Goal: Information Seeking & Learning: Learn about a topic

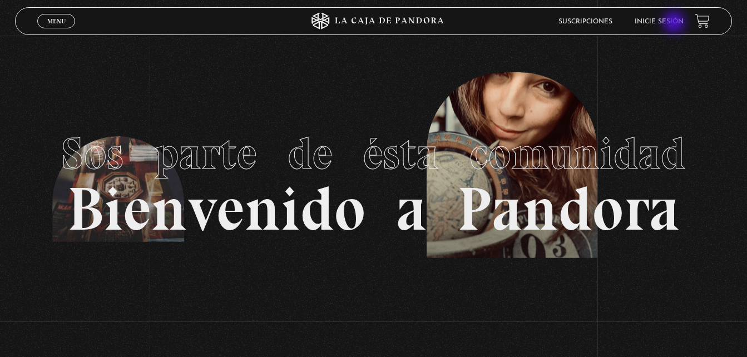
click at [676, 23] on link "Inicie sesión" at bounding box center [659, 21] width 49 height 7
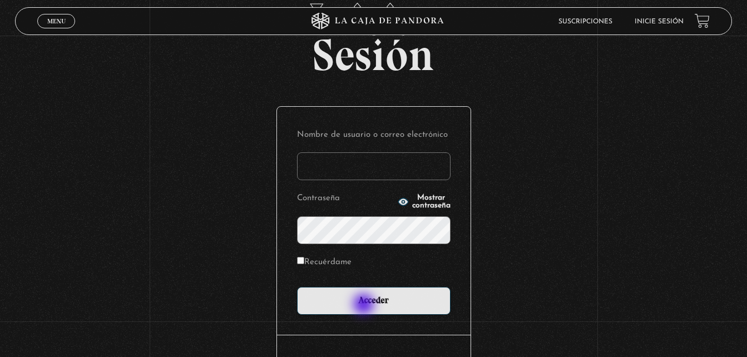
scroll to position [132, 0]
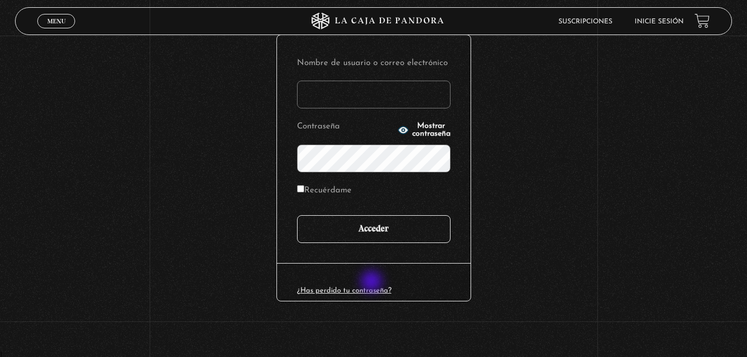
type input "[EMAIL_ADDRESS][DOMAIN_NAME]"
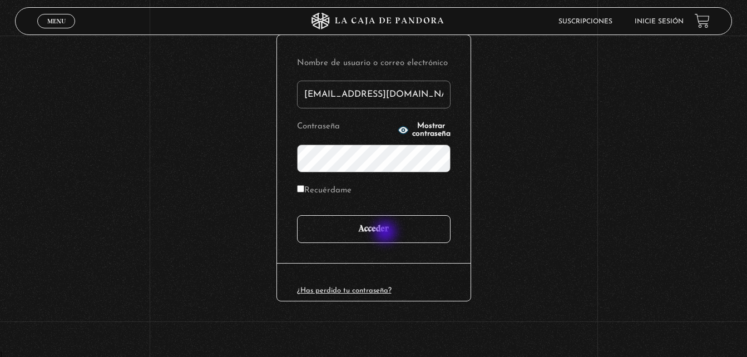
click at [387, 233] on input "Acceder" at bounding box center [374, 229] width 154 height 28
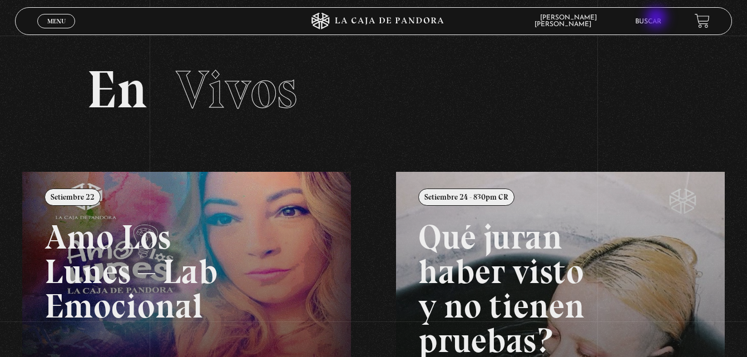
click at [658, 19] on link "Buscar" at bounding box center [649, 21] width 26 height 7
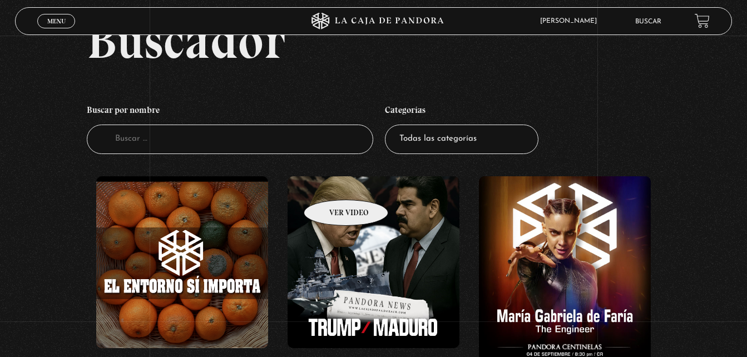
scroll to position [111, 0]
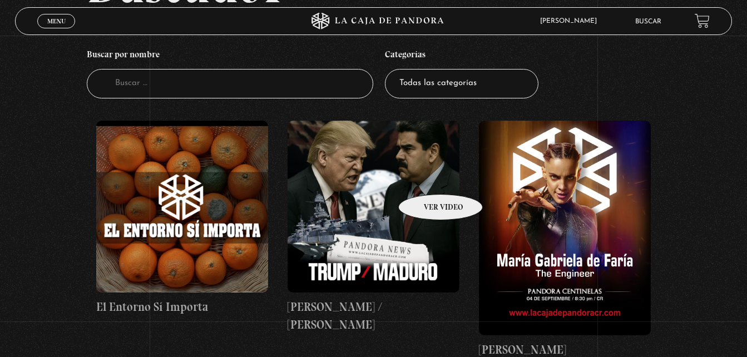
click at [426, 178] on figure at bounding box center [374, 207] width 172 height 172
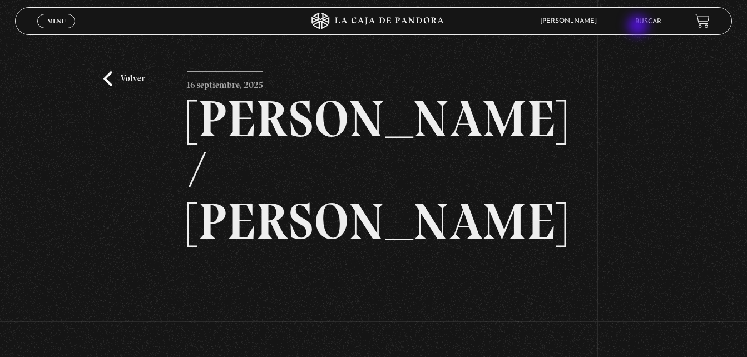
click at [639, 27] on div "[PERSON_NAME] En vivos Pandora Centinelas Mi cuenta Salir [GEOGRAPHIC_DATA]" at bounding box center [598, 21] width 224 height 26
click at [651, 23] on link "Buscar" at bounding box center [649, 21] width 26 height 7
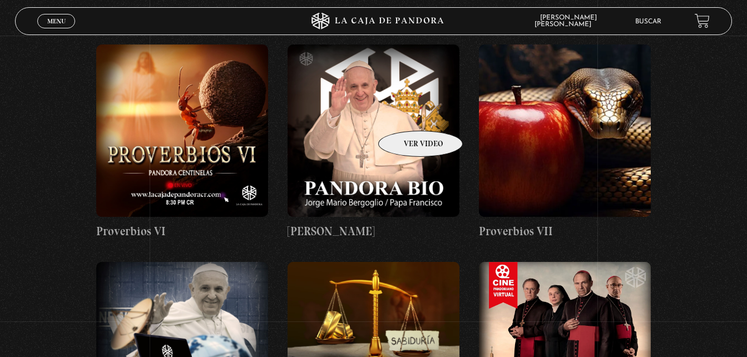
scroll to position [2115, 0]
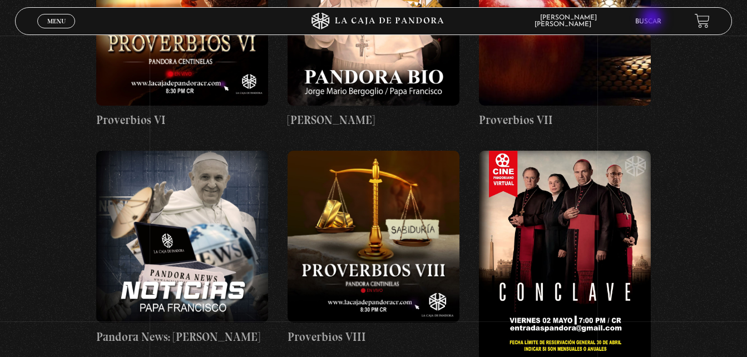
click at [653, 19] on link "Buscar" at bounding box center [649, 21] width 26 height 7
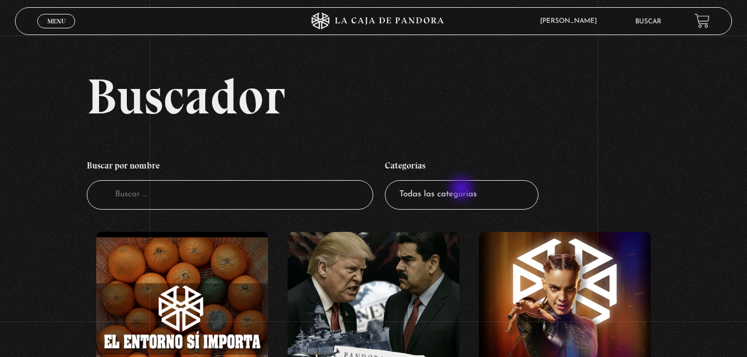
click at [463, 190] on select "Todas las categorías 11:11 Humanitario (1) Amo los Lunes (3) Análisis de series…" at bounding box center [462, 194] width 154 height 29
select select "series-y-peliculas"
click at [389, 180] on select "Todas las categorías 11:11 Humanitario (1) Amo los Lunes (3) Análisis de series…" at bounding box center [462, 194] width 154 height 29
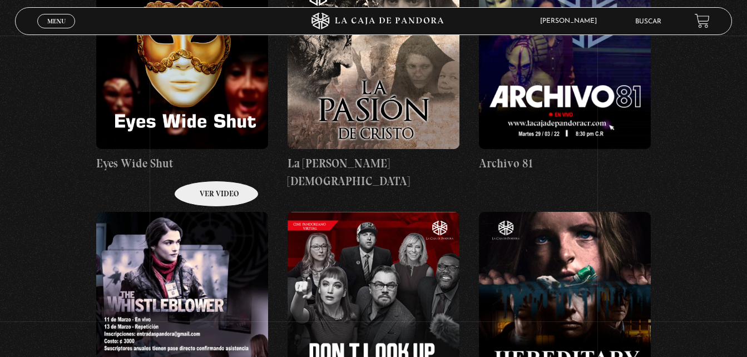
scroll to position [1169, 0]
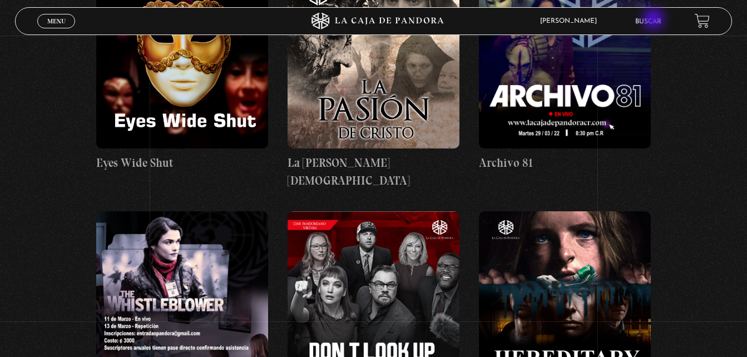
click at [654, 20] on link "Buscar" at bounding box center [649, 21] width 26 height 7
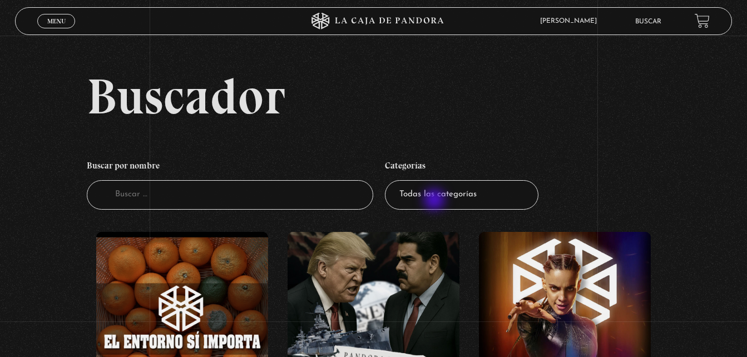
click at [437, 201] on select "Todas las categorías 11:11 Humanitario (1) Amo los [DATE] (3) Análisis de serie…" at bounding box center [462, 194] width 154 height 29
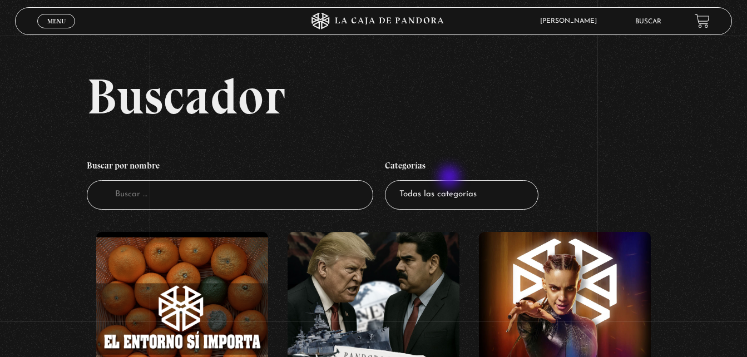
select select "nuevo-orden-mundial-nwo"
click at [389, 180] on select "Todas las categorías 11:11 Humanitario (1) Amo los [DATE] (3) Análisis de serie…" at bounding box center [462, 194] width 154 height 29
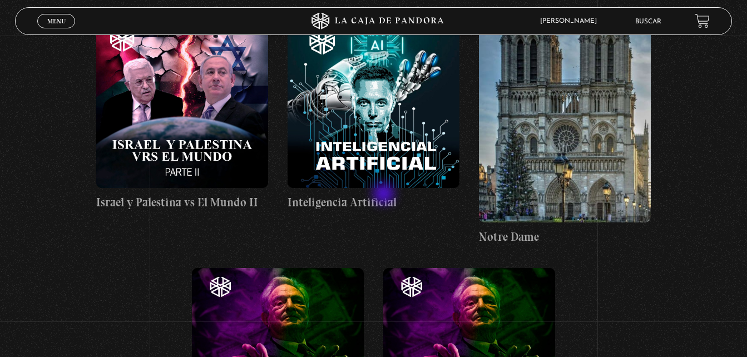
scroll to position [5902, 0]
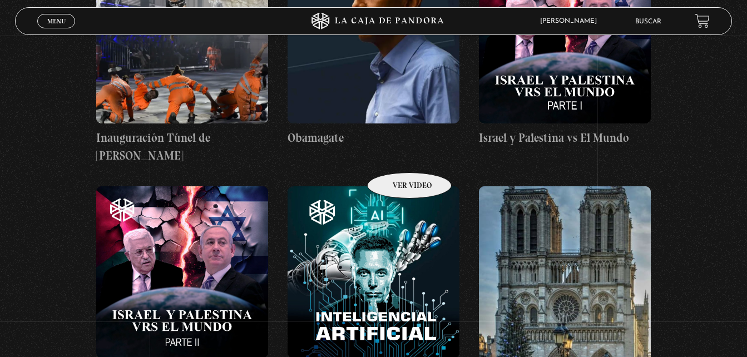
click at [395, 186] on figure at bounding box center [374, 272] width 172 height 172
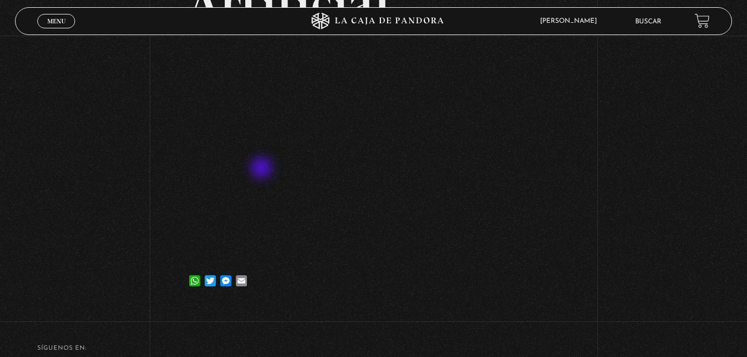
scroll to position [164, 0]
